Goal: Transaction & Acquisition: Purchase product/service

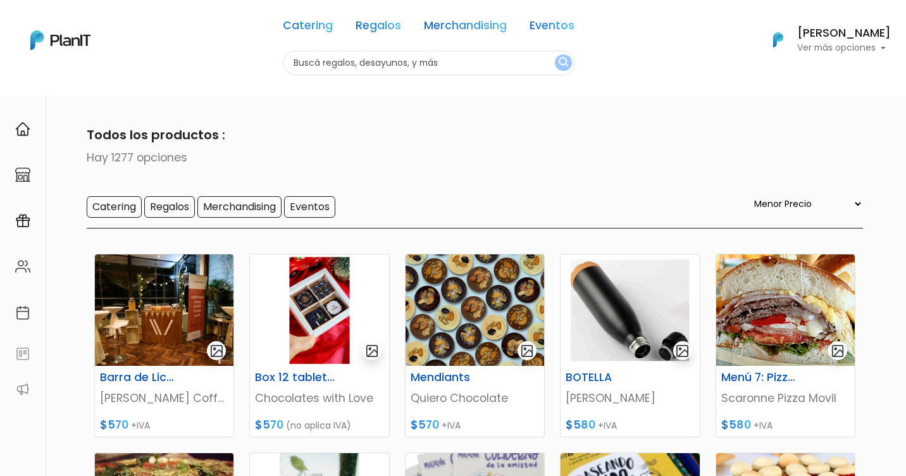
select select "0"
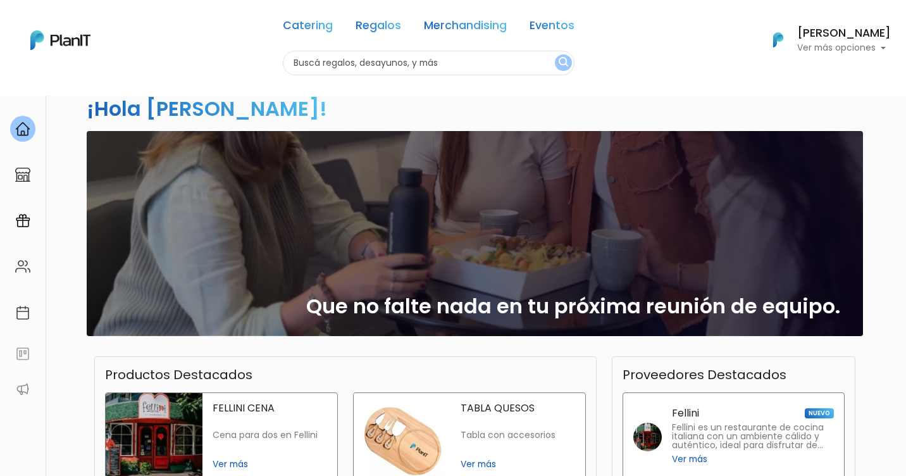
click at [502, 307] on h2 "Que no falte nada en tu próxima reunión de equipo." at bounding box center [573, 306] width 534 height 24
click at [488, 245] on div "Que no falte nada en tu próxima reunión de equipo." at bounding box center [474, 233] width 761 height 205
click at [373, 21] on link "Regalos" at bounding box center [379, 27] width 46 height 15
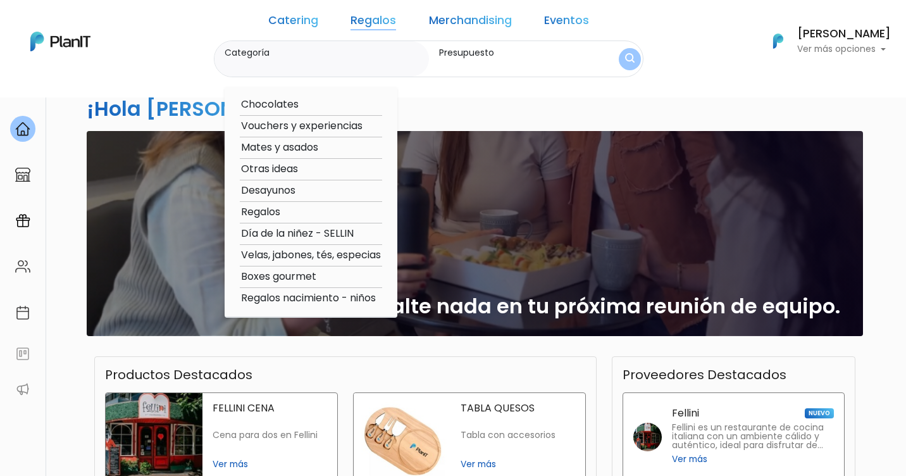
click at [342, 60] on input "Categoría" at bounding box center [324, 65] width 199 height 13
click at [470, 58] on label "Presupuesto" at bounding box center [517, 52] width 156 height 13
click at [470, 59] on input "Presupuesto" at bounding box center [517, 65] width 156 height 13
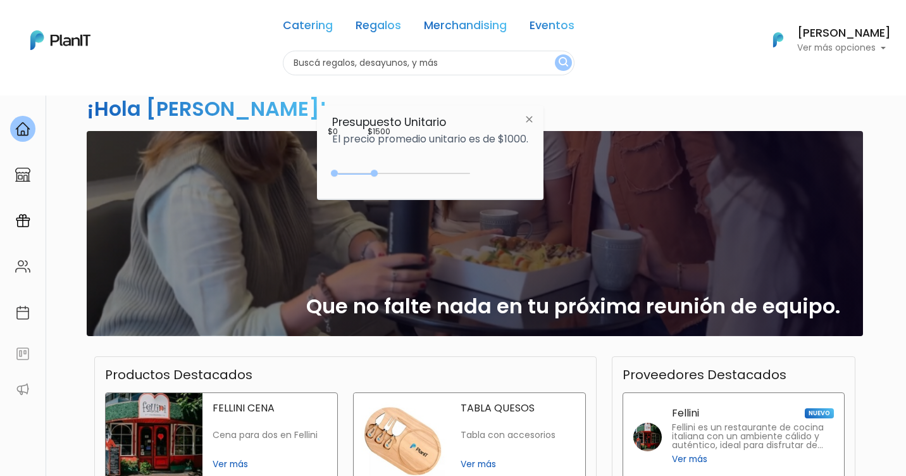
drag, startPoint x: 361, startPoint y: 173, endPoint x: 377, endPoint y: 173, distance: 15.8
click at [377, 173] on div at bounding box center [374, 173] width 7 height 7
drag, startPoint x: 335, startPoint y: 173, endPoint x: 352, endPoint y: 176, distance: 17.3
click at [352, 176] on div "550 : 1500 550 1500" at bounding box center [403, 176] width 133 height 13
click at [565, 67] on img "submit" at bounding box center [563, 63] width 9 height 12
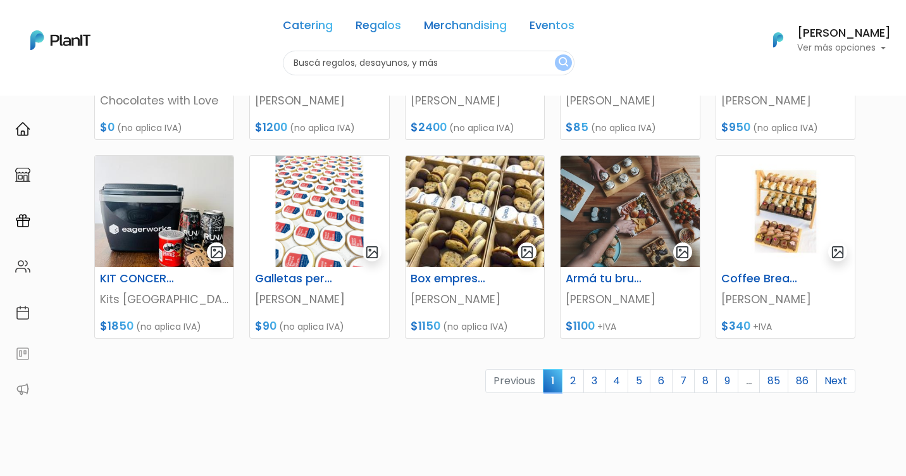
scroll to position [498, 0]
